Goal: Subscribe to service/newsletter

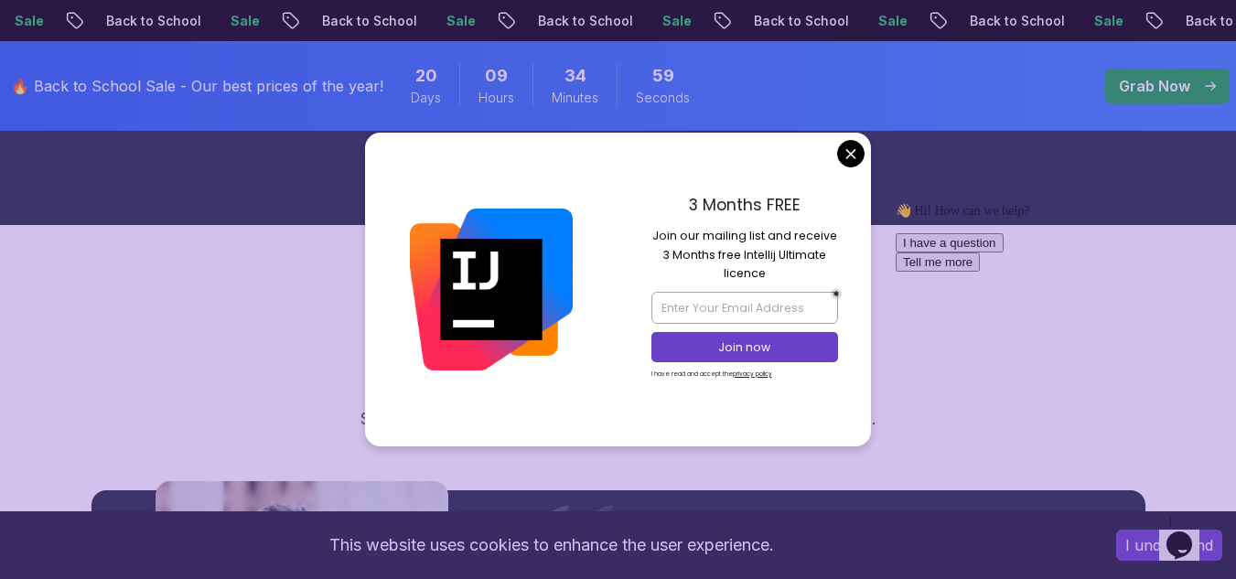
scroll to position [2050, 0]
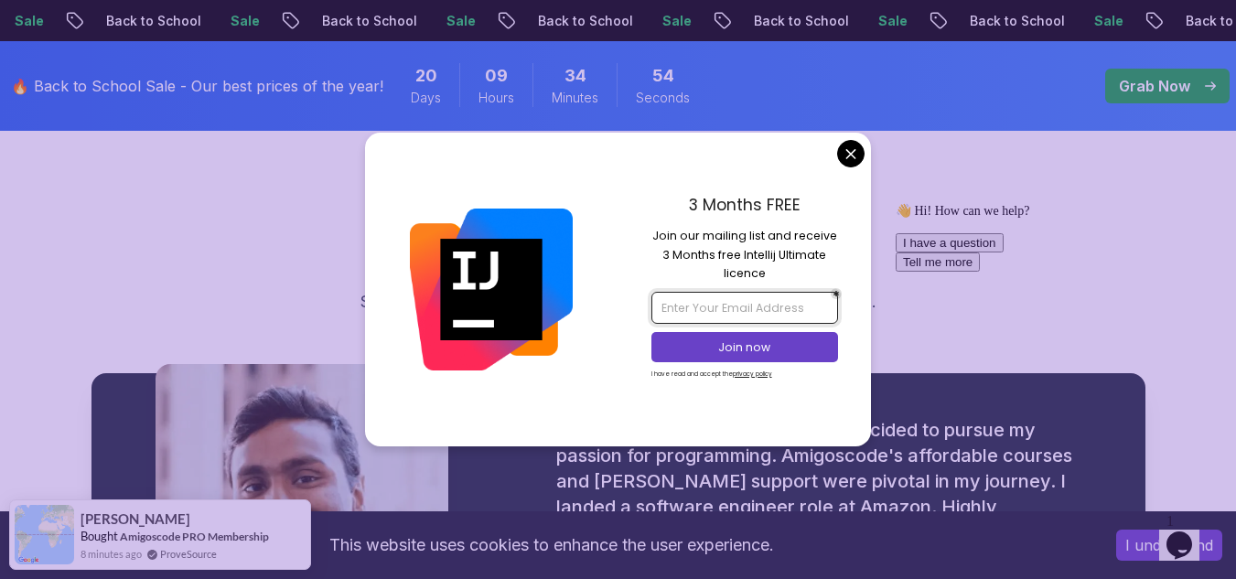
click at [684, 311] on input "email" at bounding box center [745, 307] width 187 height 31
type input "[EMAIL_ADDRESS][DOMAIN_NAME]"
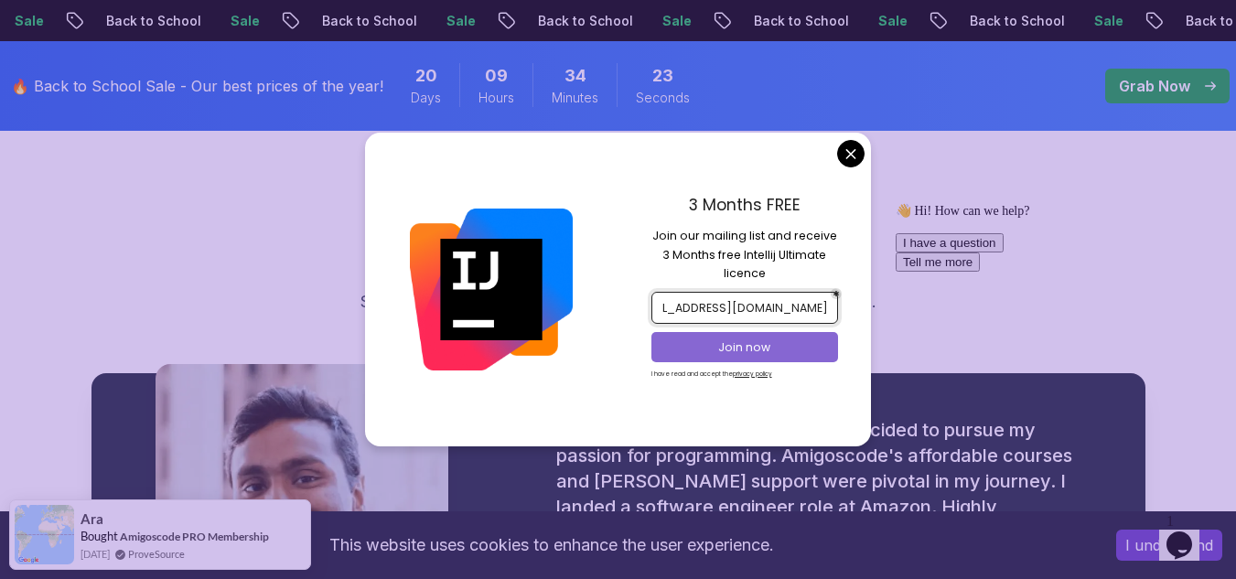
click at [747, 345] on p "Join now" at bounding box center [745, 348] width 152 height 16
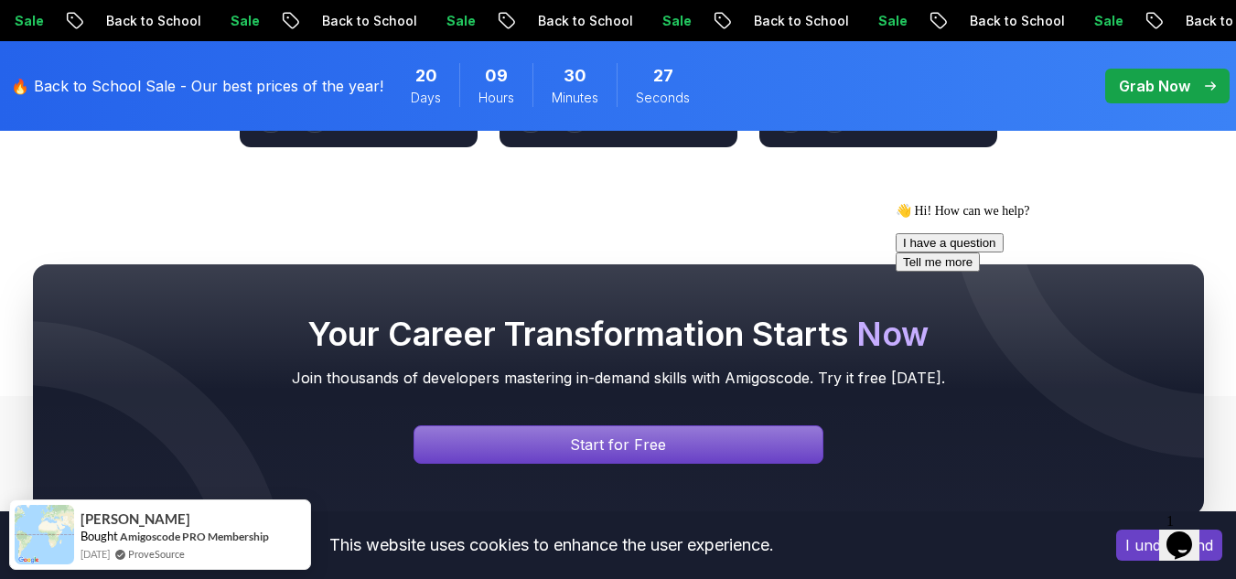
scroll to position [7221, 0]
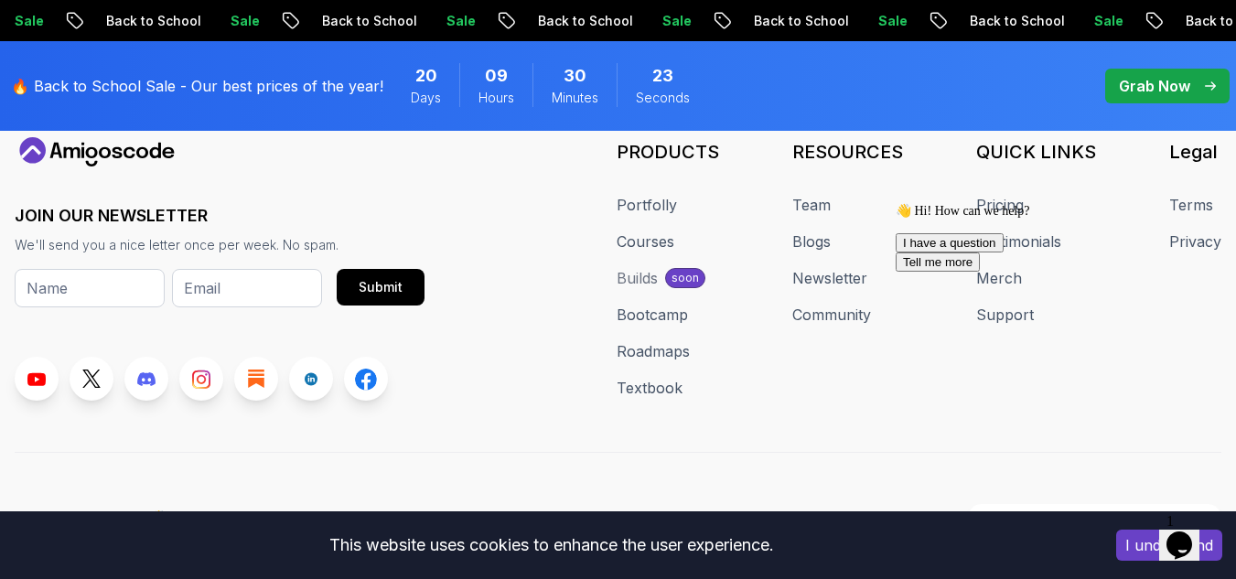
drag, startPoint x: 1187, startPoint y: 530, endPoint x: 2391, endPoint y: 1052, distance: 1311.7
click at [1187, 532] on icon "Chat widget" at bounding box center [1180, 545] width 26 height 27
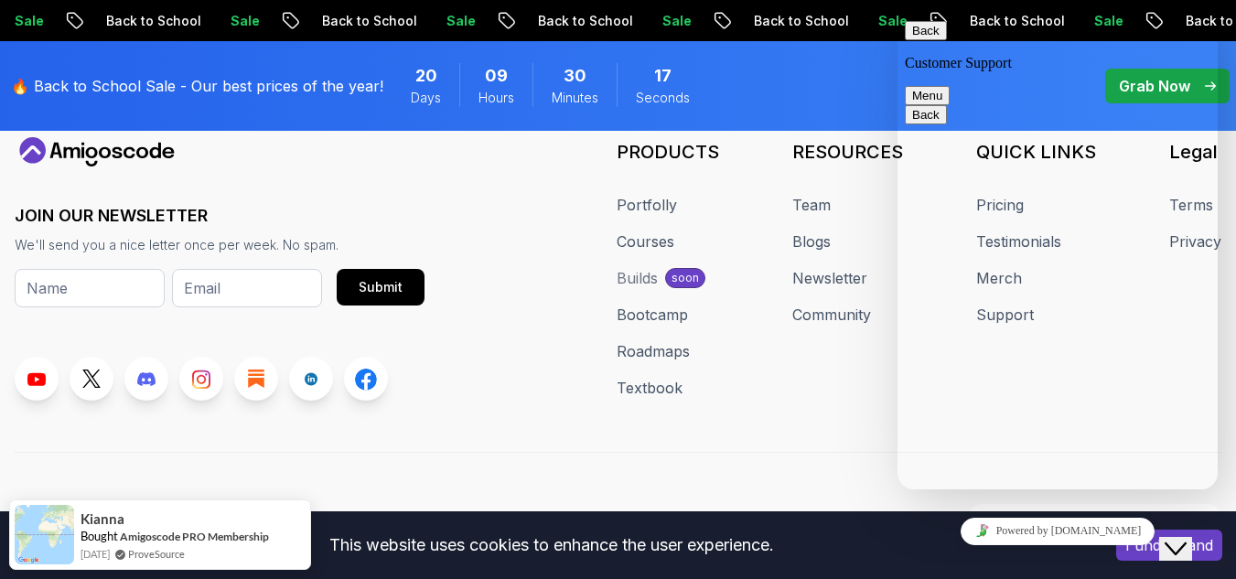
click at [737, 394] on div "JOIN OUR NEWSLETTER We'll send you a nice letter once per week. No spam. Submit…" at bounding box center [618, 334] width 1207 height 394
click at [605, 109] on div "🔥 Back to School Sale - Our best prices of the year! 20 Days 09 Hours 30 Minute…" at bounding box center [359, 86] width 708 height 68
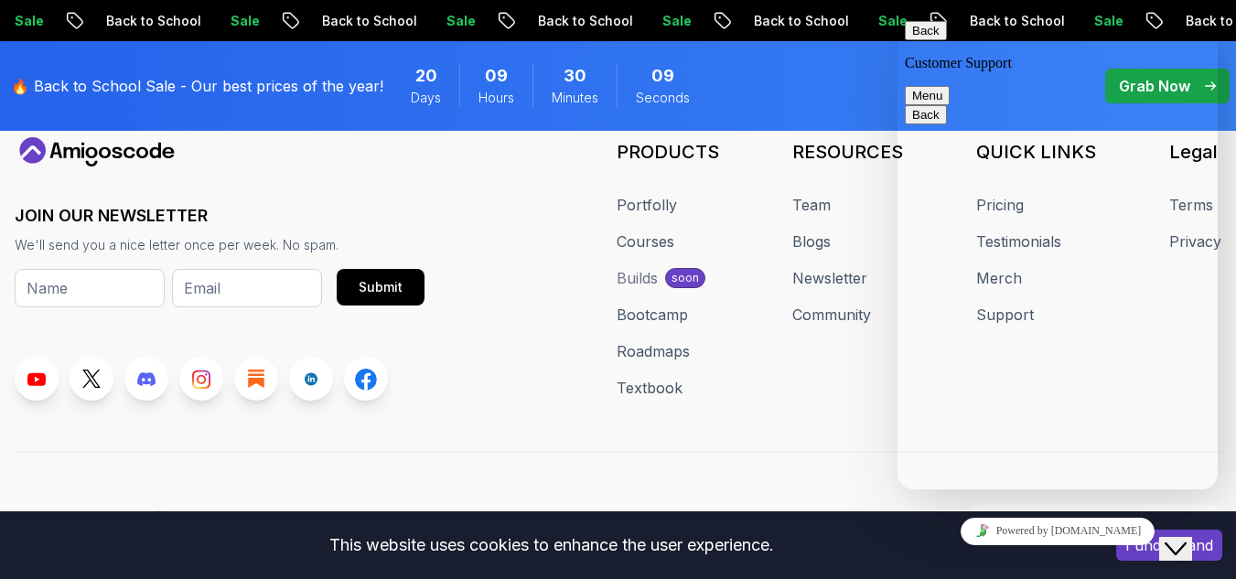
click at [950, 86] on button "Menu" at bounding box center [927, 95] width 45 height 19
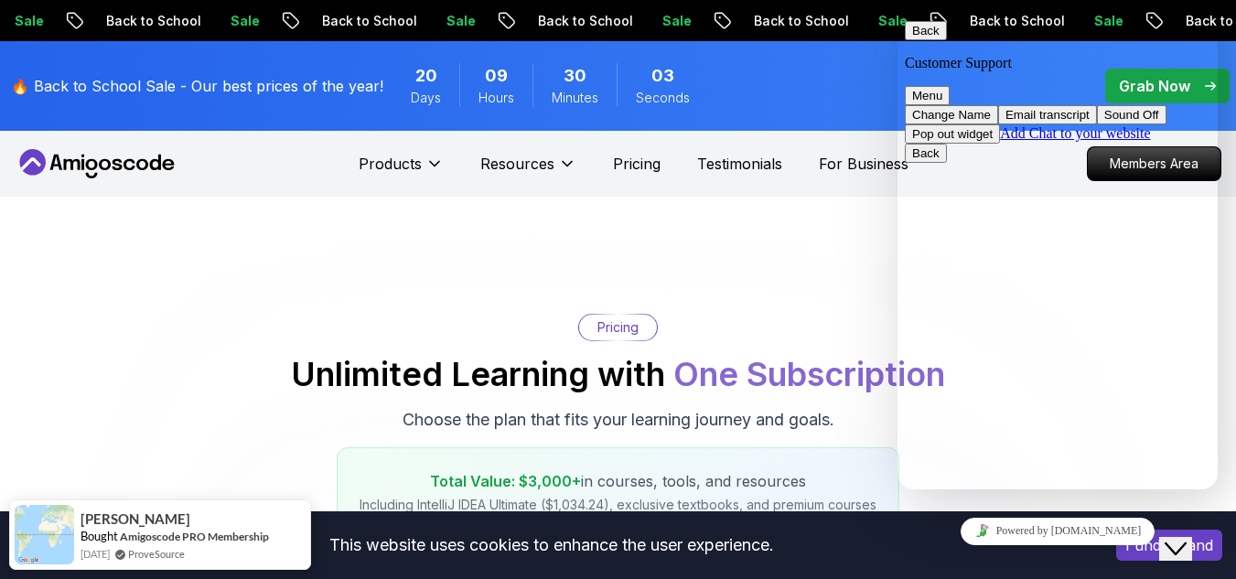
click at [1097, 118] on button "Email transcript" at bounding box center [1048, 114] width 99 height 19
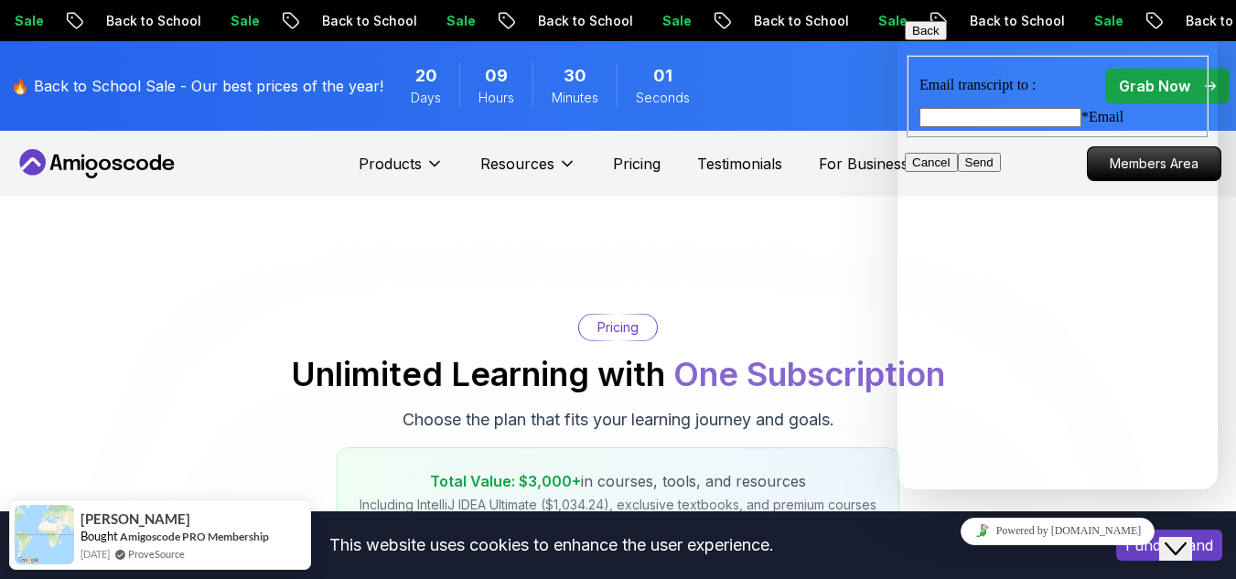
click at [651, 325] on div "Pricing" at bounding box center [618, 328] width 78 height 26
click at [912, 38] on icon "button" at bounding box center [912, 31] width 0 height 14
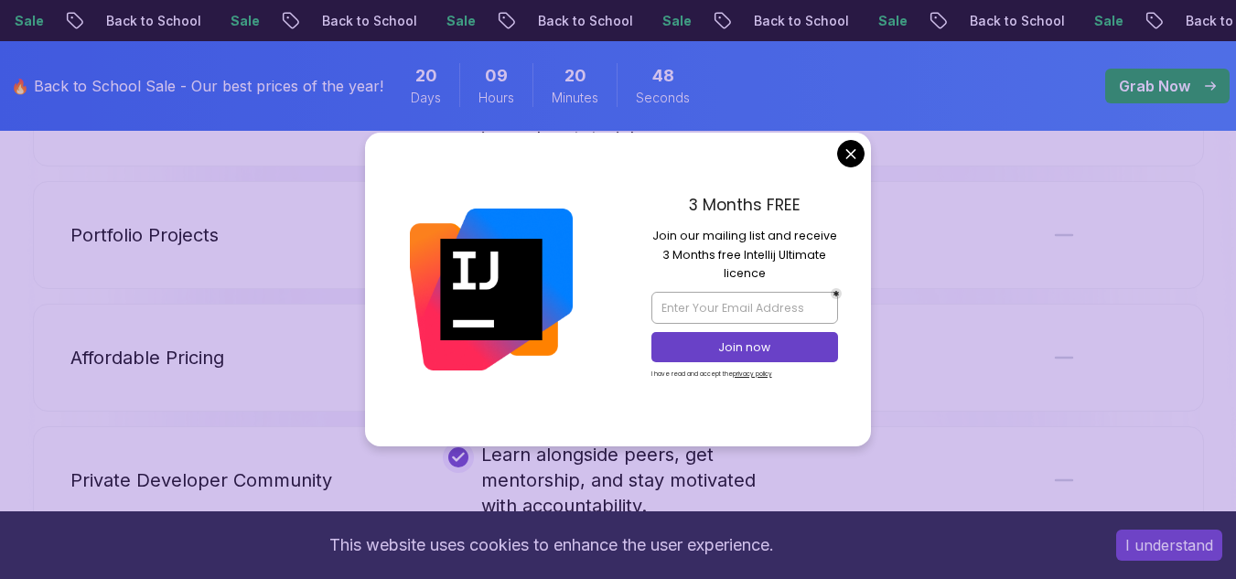
scroll to position [4288, 0]
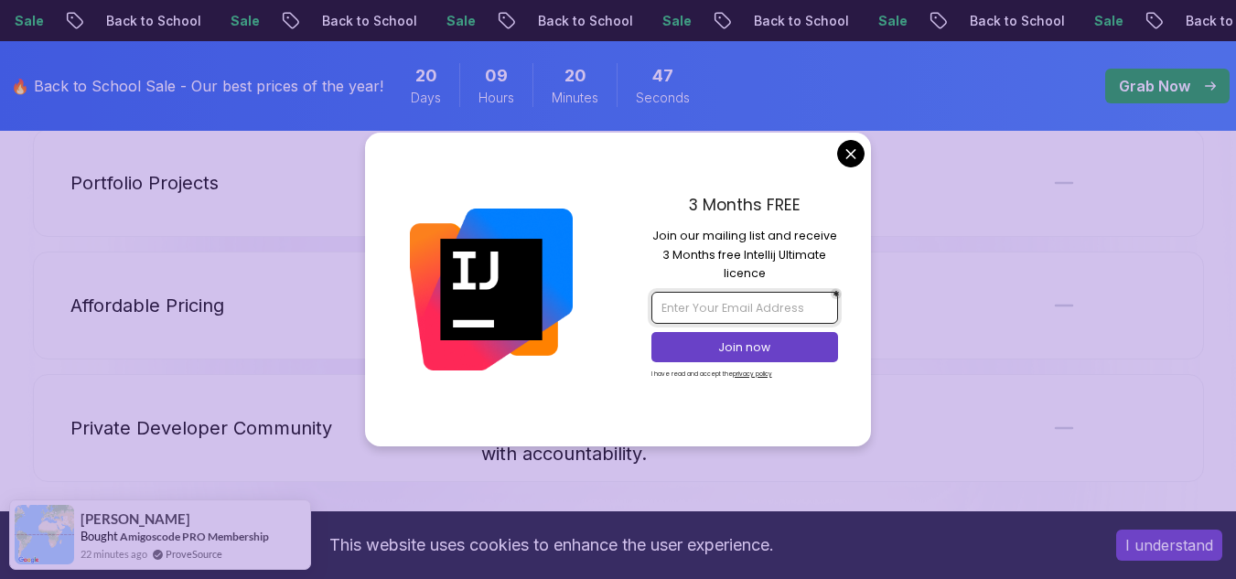
click at [714, 308] on input "email" at bounding box center [745, 307] width 187 height 31
type input "[EMAIL_ADDRESS][DOMAIN_NAME]"
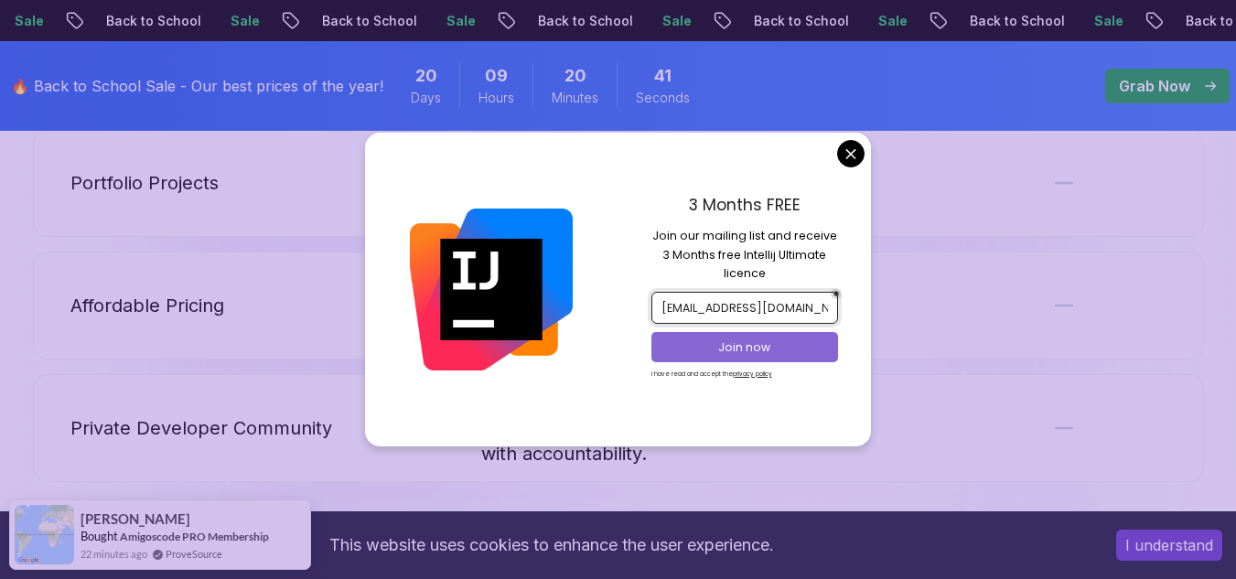
click at [770, 342] on p "Join now" at bounding box center [745, 348] width 152 height 16
